Goal: Task Accomplishment & Management: Complete application form

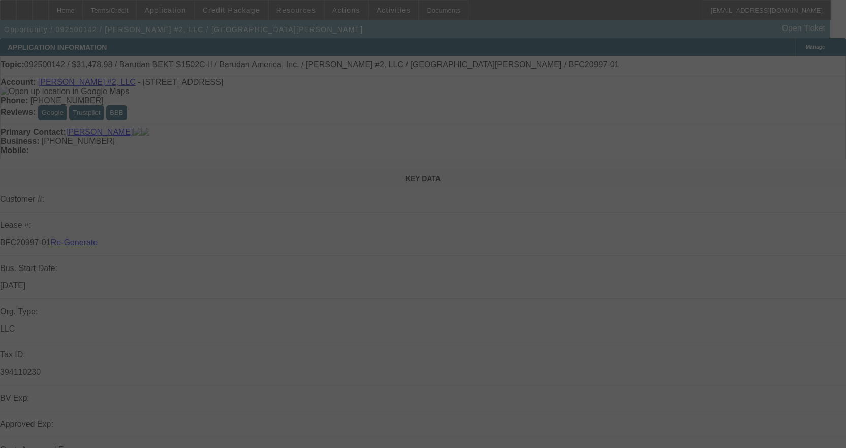
select select "3"
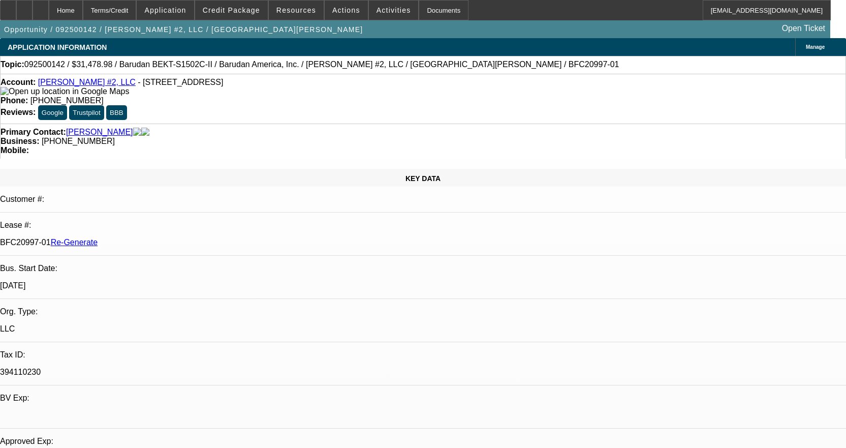
select select "0.1"
select select "1.5"
select select "2"
select select "0"
select select "2"
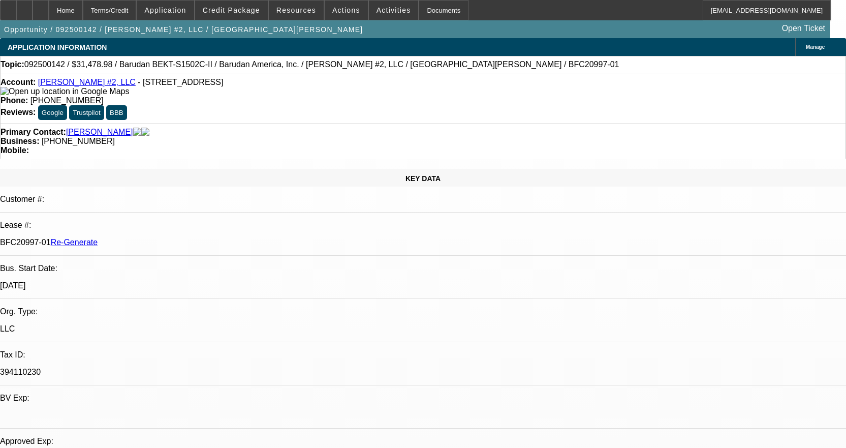
click at [78, 85] on link "[PERSON_NAME] #2, LLC" at bounding box center [87, 82] width 98 height 9
click at [252, 13] on span "Credit Package" at bounding box center [231, 10] width 57 height 8
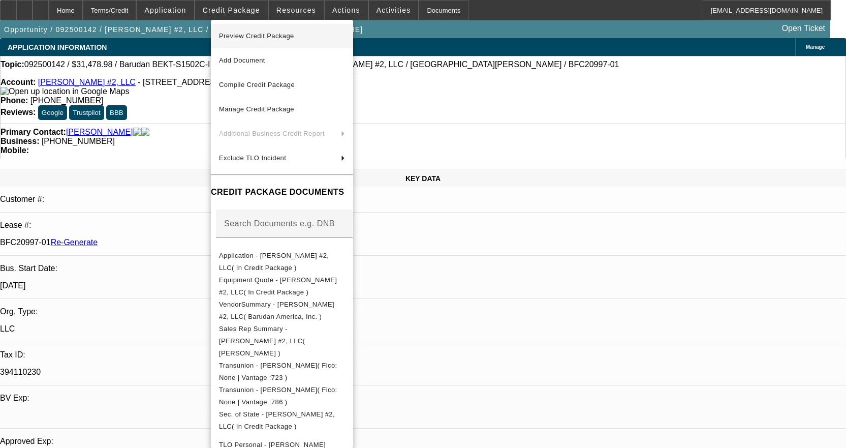
click at [256, 39] on span "Preview Credit Package" at bounding box center [256, 36] width 75 height 8
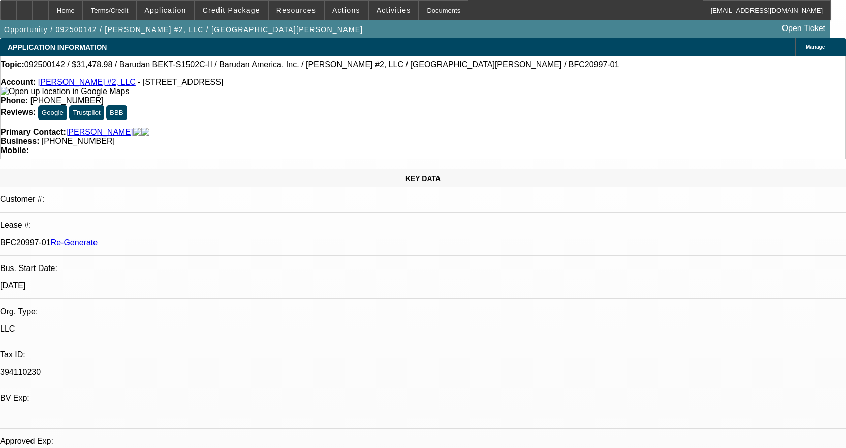
click at [86, 83] on link "[PERSON_NAME] #2, LLC" at bounding box center [87, 82] width 98 height 9
click at [49, 10] on div at bounding box center [41, 10] width 16 height 20
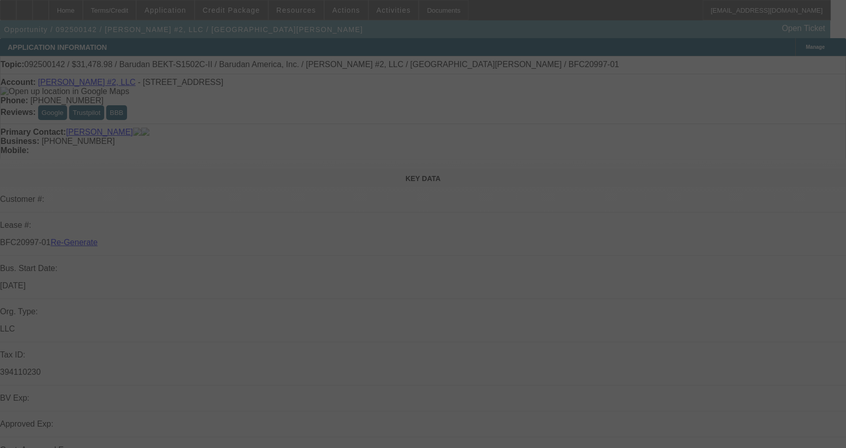
select select "3"
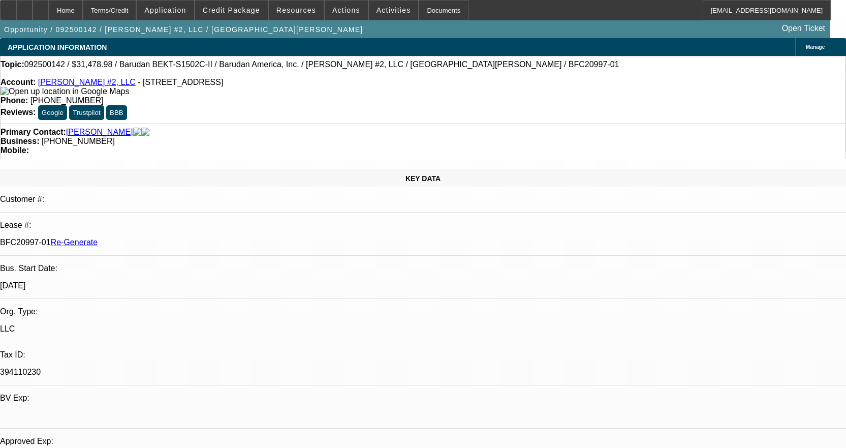
select select "0.1"
select select "1.5"
select select "2"
select select "0"
select select "2"
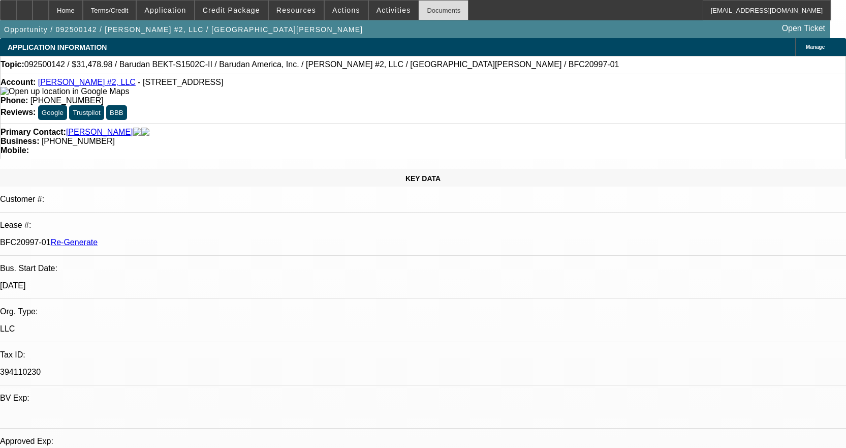
click at [434, 13] on div "Documents" at bounding box center [444, 10] width 50 height 20
click at [384, 14] on span at bounding box center [394, 10] width 50 height 24
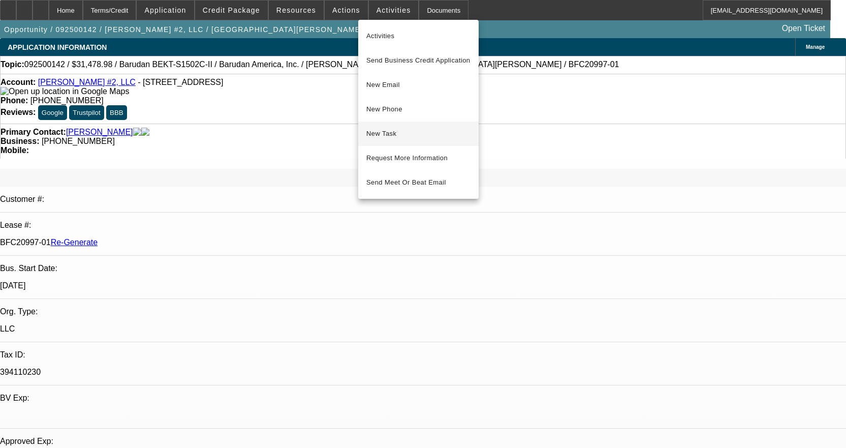
click at [379, 134] on span "New Task" at bounding box center [418, 134] width 104 height 12
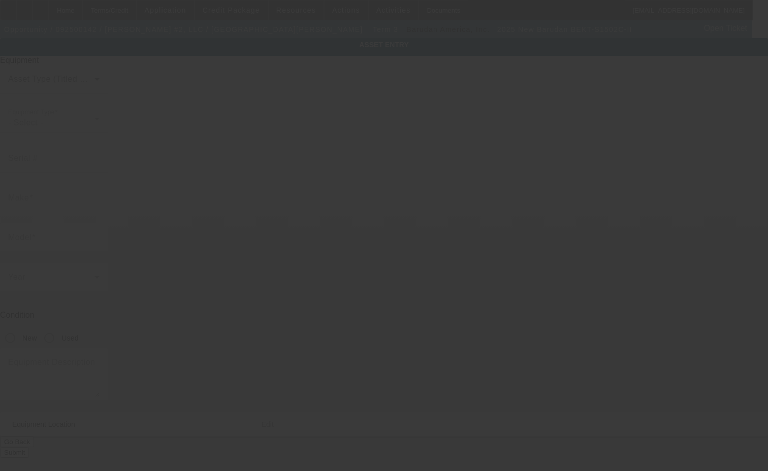
type input "Barudan"
type input "BEKT-S1502C-II"
radio input "true"
type textarea "2 head embroidery machine"
type input "245 Branding Iron Lane"
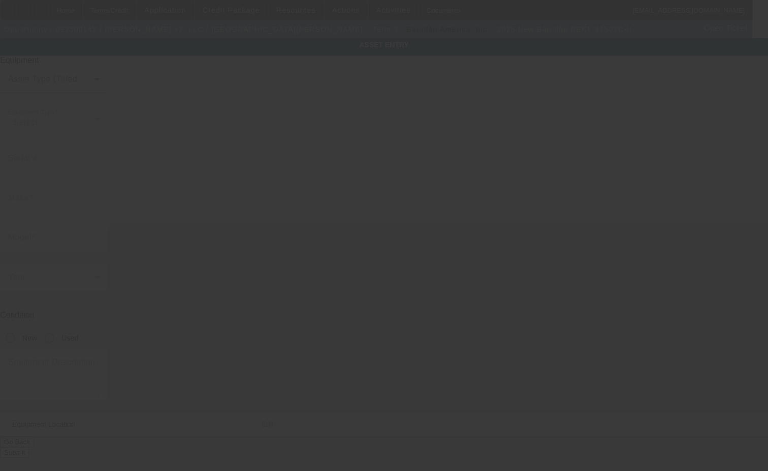
type input "Houston"
type input "77060"
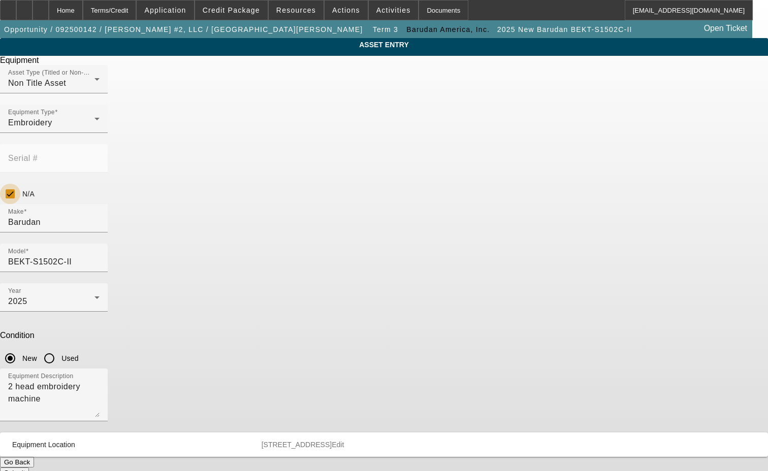
click at [20, 184] on input "N/A" at bounding box center [10, 194] width 20 height 20
checkbox input "false"
click at [100, 204] on div "Make Barudan" at bounding box center [53, 218] width 91 height 28
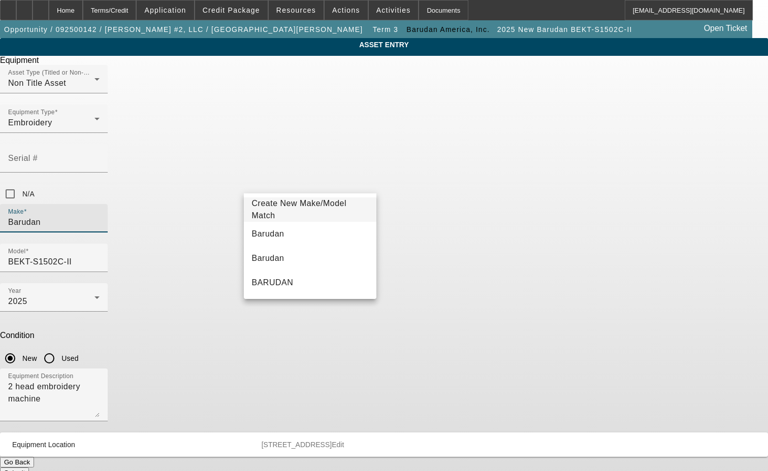
click at [302, 202] on mat-option "Create New Make/Model Match" at bounding box center [310, 210] width 133 height 24
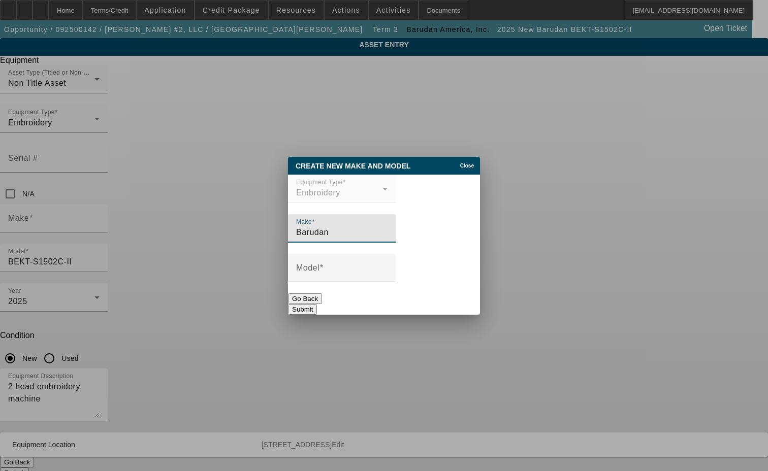
type input "Barudan"
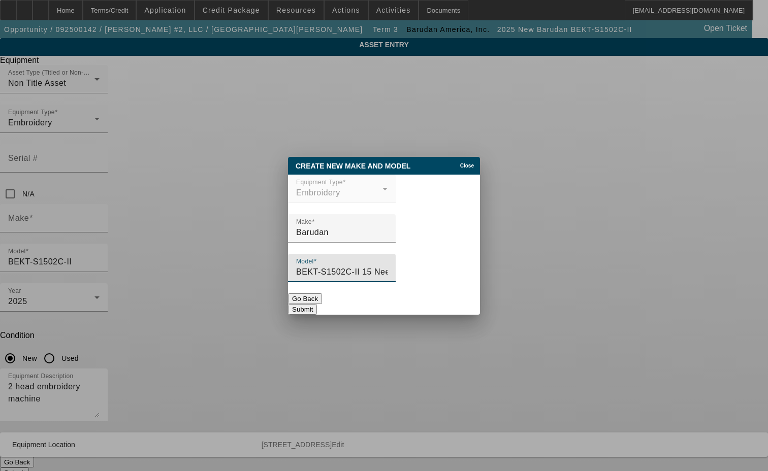
scroll to position [0, 6]
type input "BEKT-S1502C-II 15 Needle 2 Head Embroidery Machine"
click at [317, 307] on button "Submit" at bounding box center [302, 309] width 29 height 11
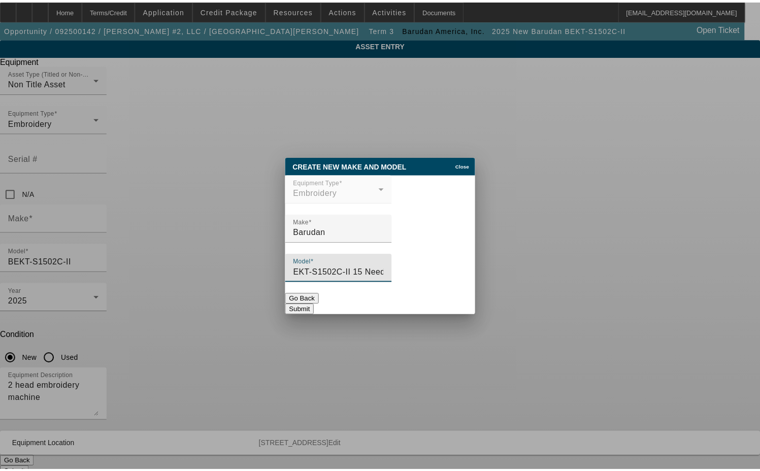
scroll to position [0, 0]
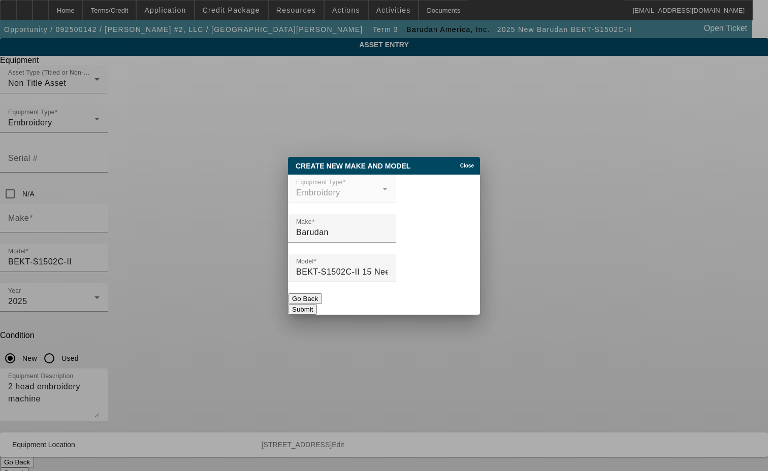
type input "Barudan"
type input "BEKT-S1502C-II 15 Needle 2 Head Embroidery Machine"
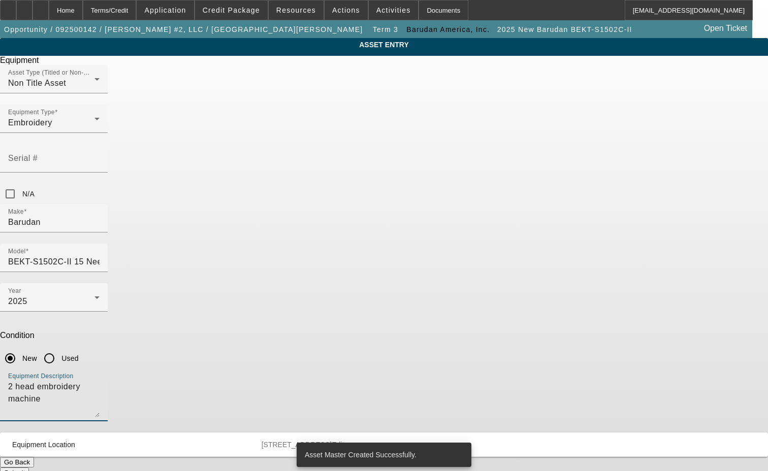
drag, startPoint x: 344, startPoint y: 257, endPoint x: 230, endPoint y: 274, distance: 115.1
click at [230, 274] on div "ASSET ENTRY Delete asset Equipment Asset Type (Titled or Non-Titled) Non Title …" at bounding box center [384, 258] width 768 height 440
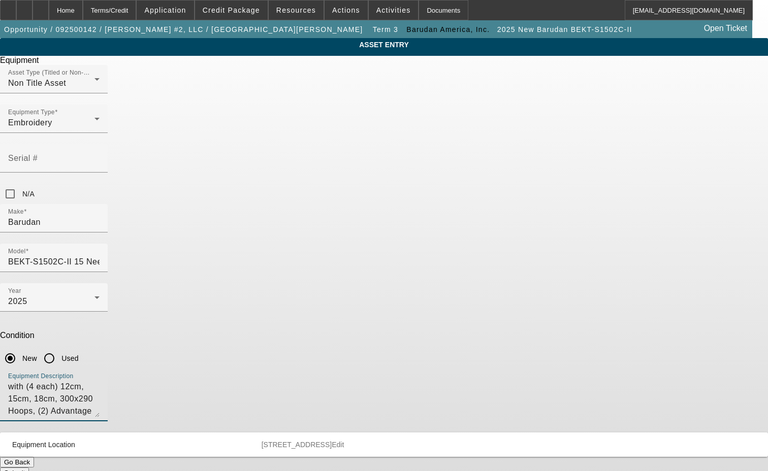
type textarea "with (4 each) 12cm, 15cm, 18cm, 300x290 Hoops, (2) Advantage EX Cap Frame Syste…"
click at [480, 441] on mat-panel-description "245 Branding Iron Lane Houston TX 77060 Edit" at bounding box center [503, 445] width 482 height 8
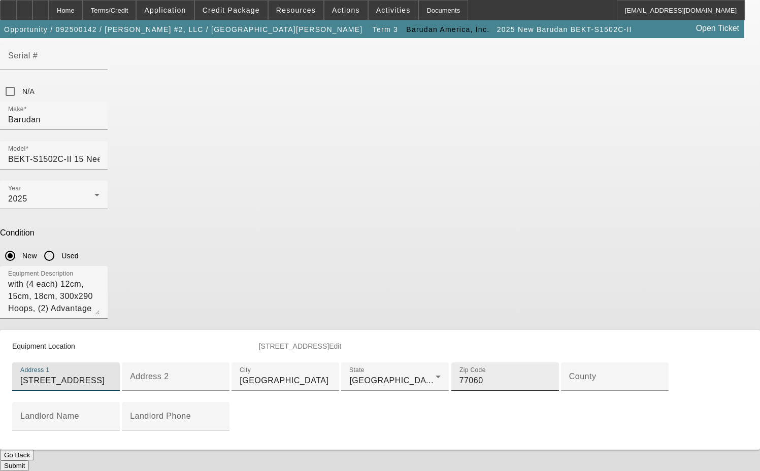
scroll to position [152, 0]
type input "245 Branding Iron Ln"
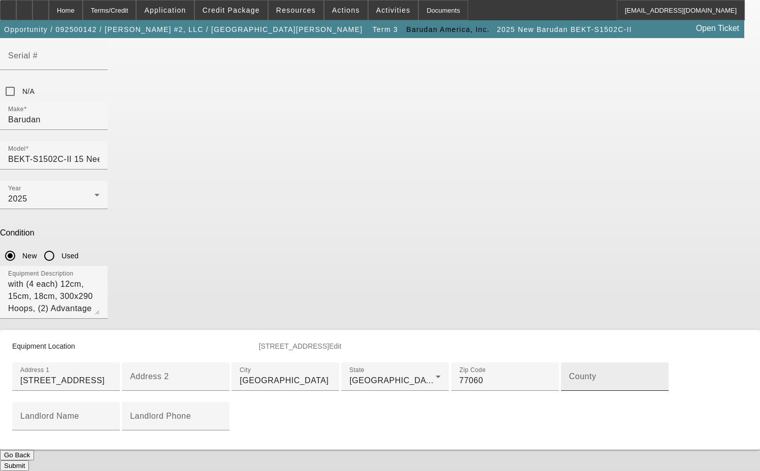
click at [569, 381] on mat-label "County" at bounding box center [582, 376] width 27 height 9
click at [569, 387] on input "County" at bounding box center [614, 381] width 91 height 12
type input "Harris"
click at [29, 461] on button "Submit" at bounding box center [14, 466] width 29 height 11
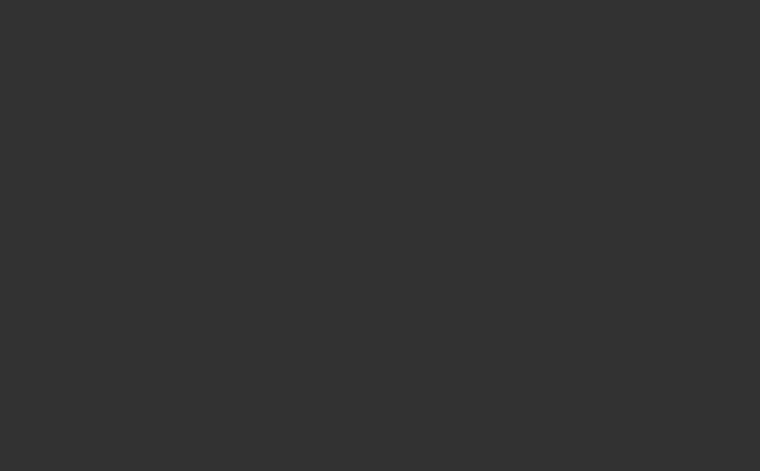
select select "3"
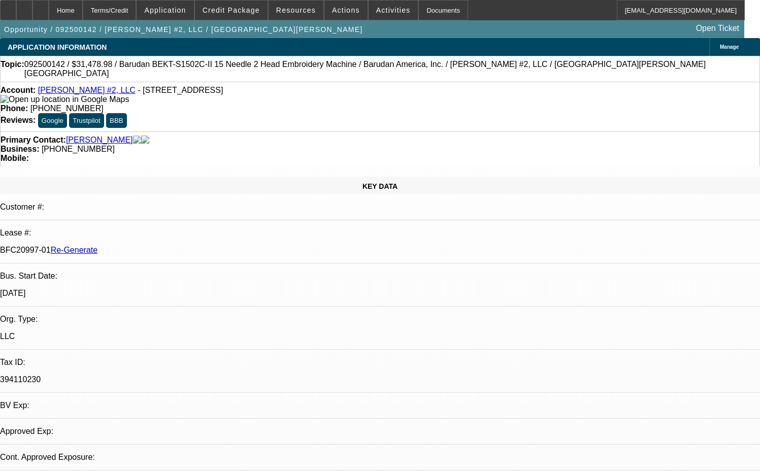
select select "0.1"
select select "1.5"
select select "2"
select select "0"
select select "2"
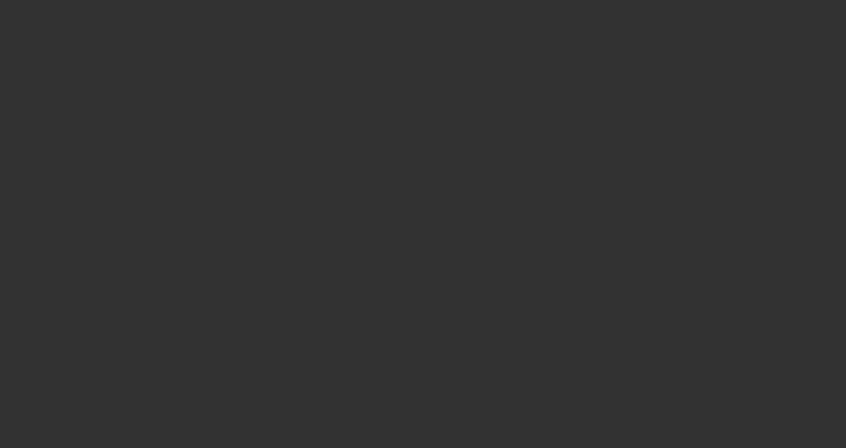
select select "3"
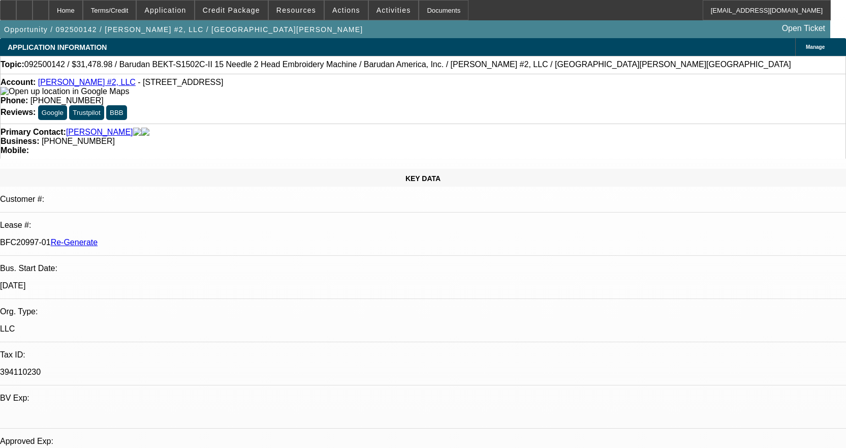
select select "0.1"
select select "1.5"
select select "2"
select select "0"
select select "2"
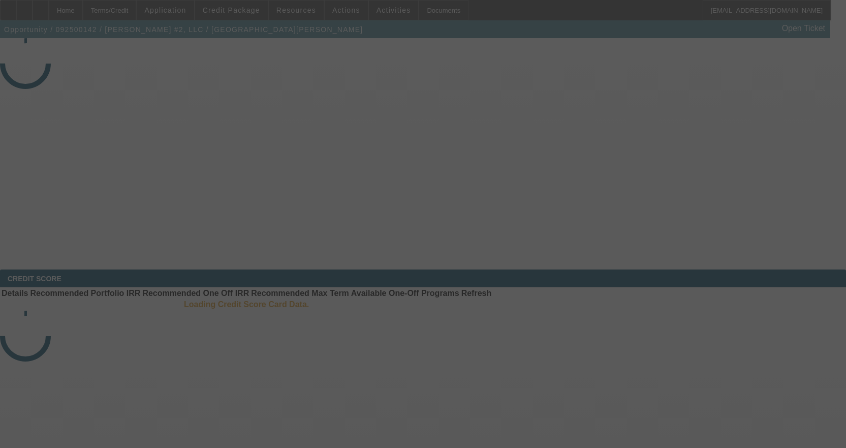
select select "3"
